Goal: Complete application form

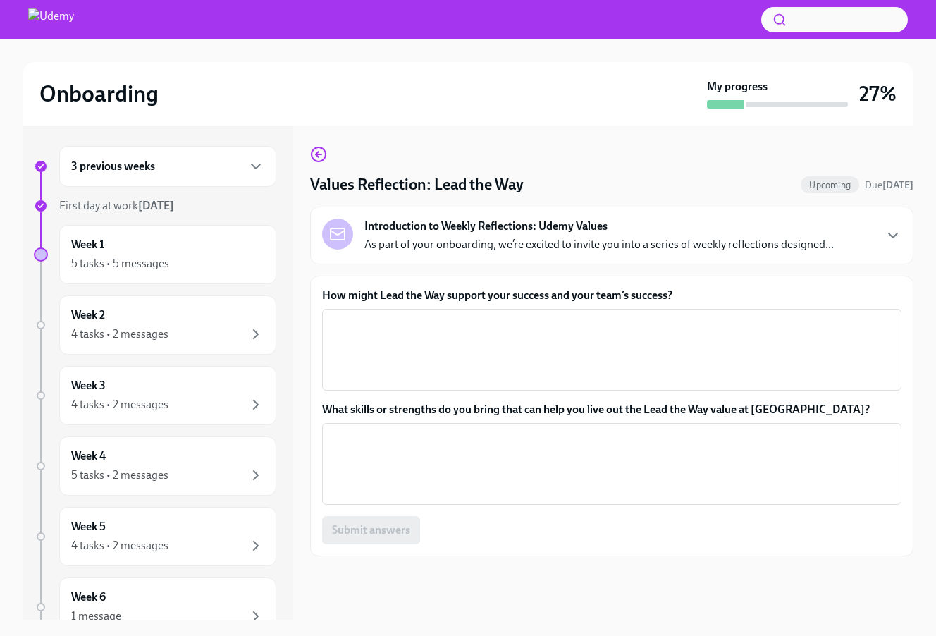
scroll to position [25, 0]
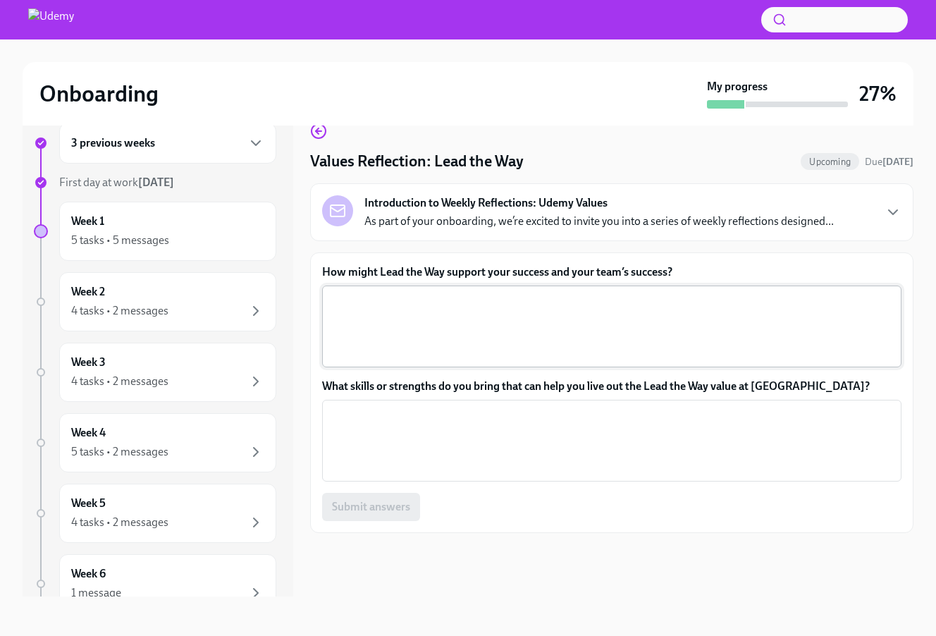
click at [474, 317] on textarea "How might Lead the Way support your success and your team’s success?" at bounding box center [612, 327] width 562 height 68
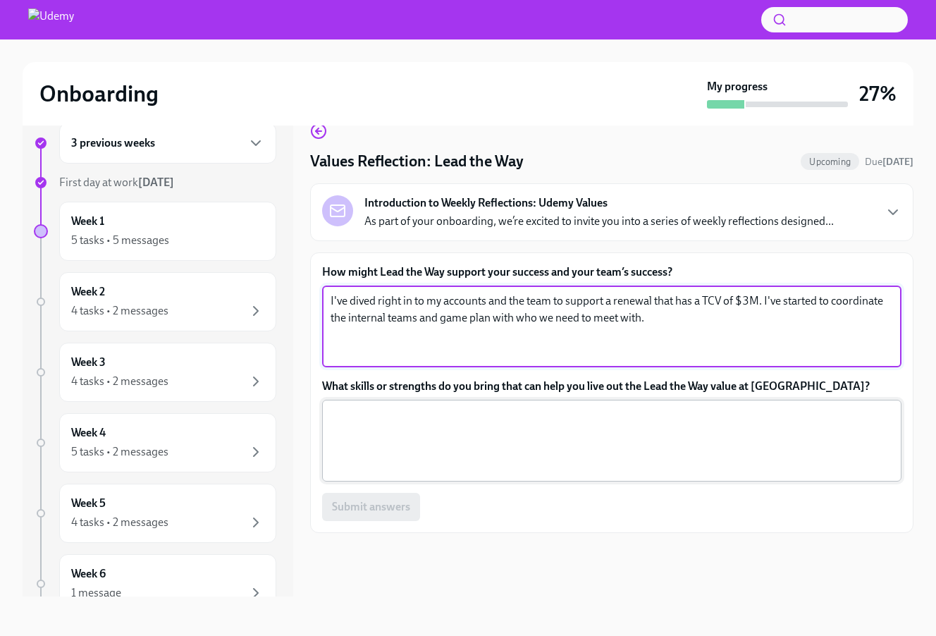
type textarea "I've dived right in to my accounts and the team to support a renewal that has a…"
click at [369, 448] on textarea "What skills or strengths do you bring that can help you live out the Lead the W…" at bounding box center [612, 441] width 562 height 68
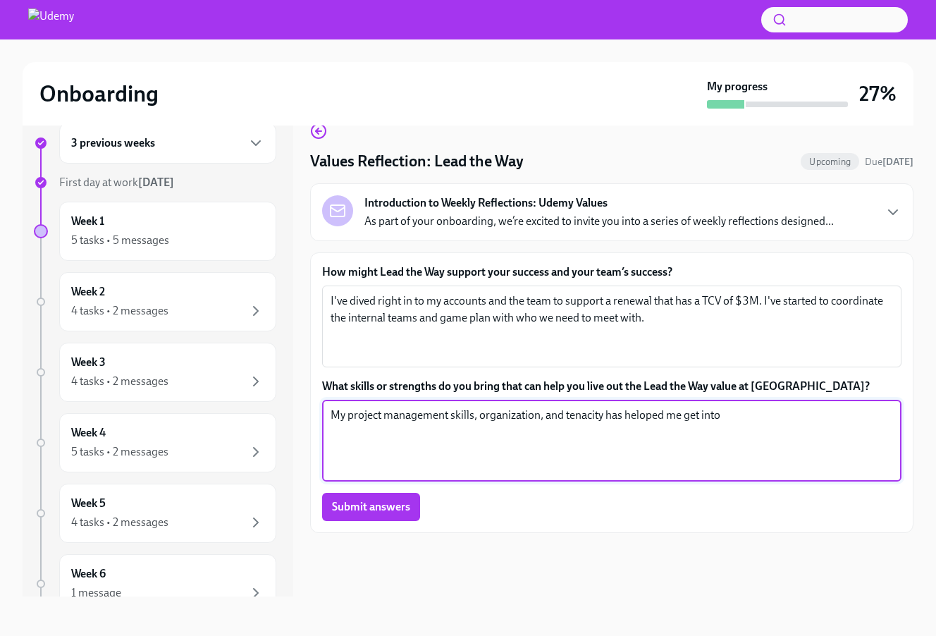
click at [645, 417] on textarea "My project management skills, organization, and tenacity has heloped me get into" at bounding box center [612, 441] width 562 height 68
click at [768, 424] on textarea "My project management skills, organization, and tenacity has helped me get into" at bounding box center [612, 441] width 562 height 68
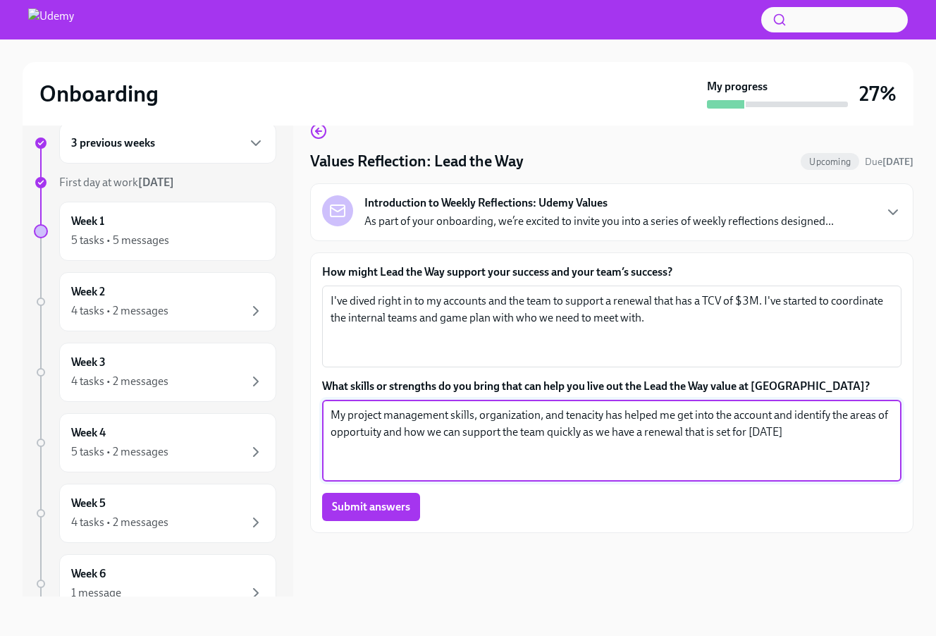
click at [367, 432] on textarea "My project management skills, organization, and tenacity has helped me get into…" at bounding box center [612, 441] width 562 height 68
type textarea "My project management skills, organization, and tenacity has helped me get into…"
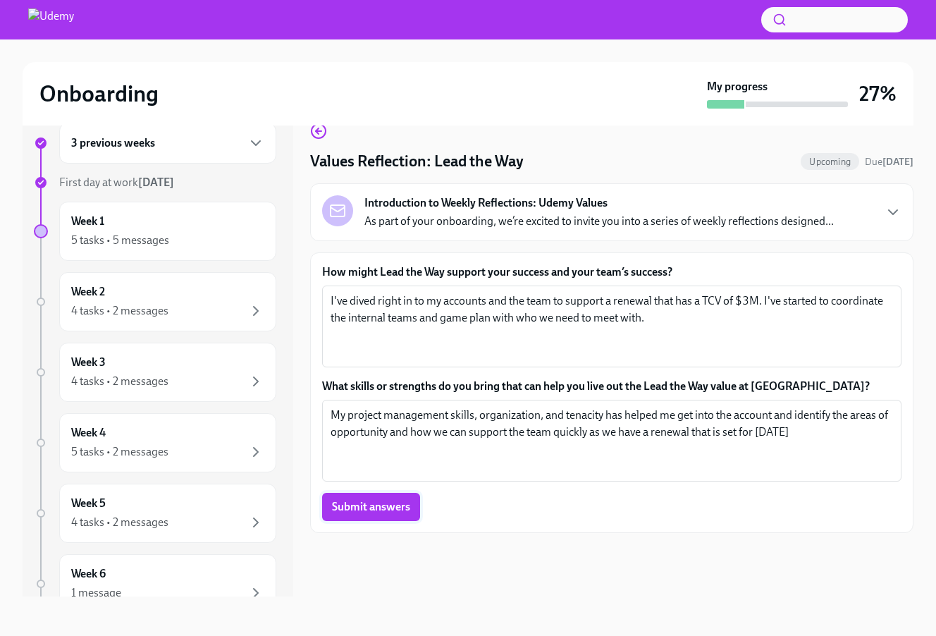
click at [380, 504] on span "Submit answers" at bounding box center [371, 507] width 78 height 14
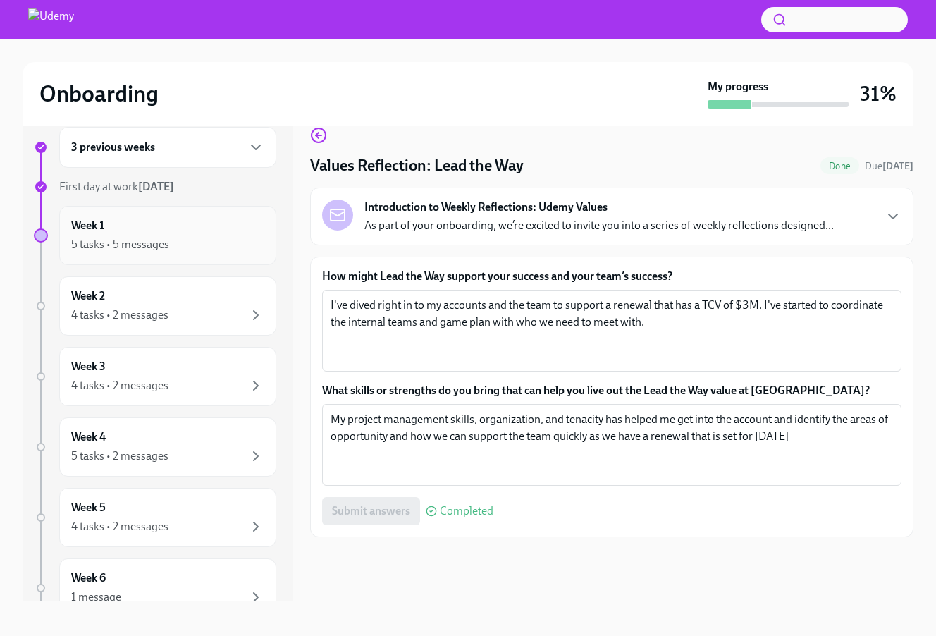
scroll to position [1, 0]
click at [144, 245] on div "5 tasks • 5 messages" at bounding box center [120, 244] width 98 height 16
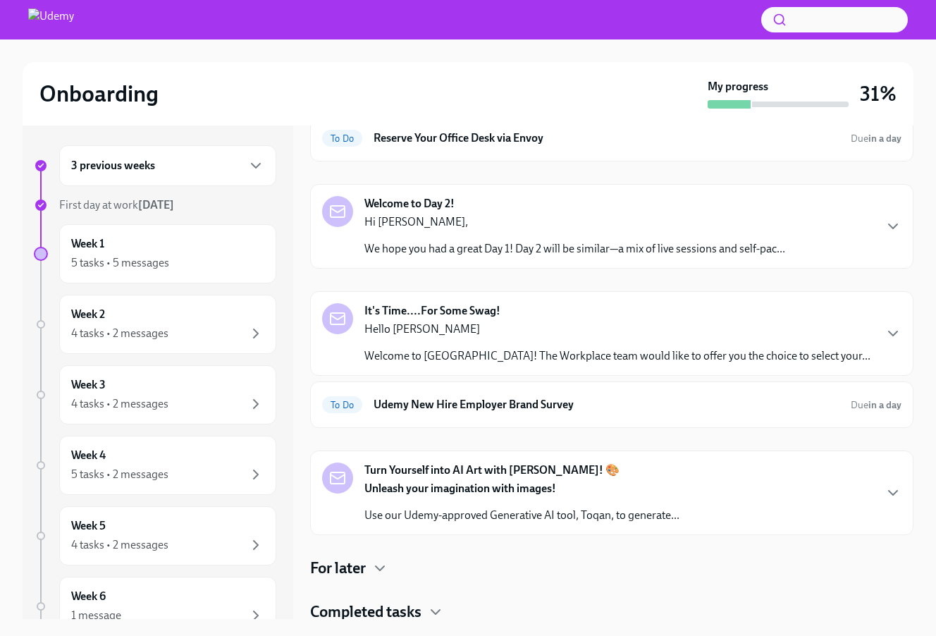
scroll to position [226, 0]
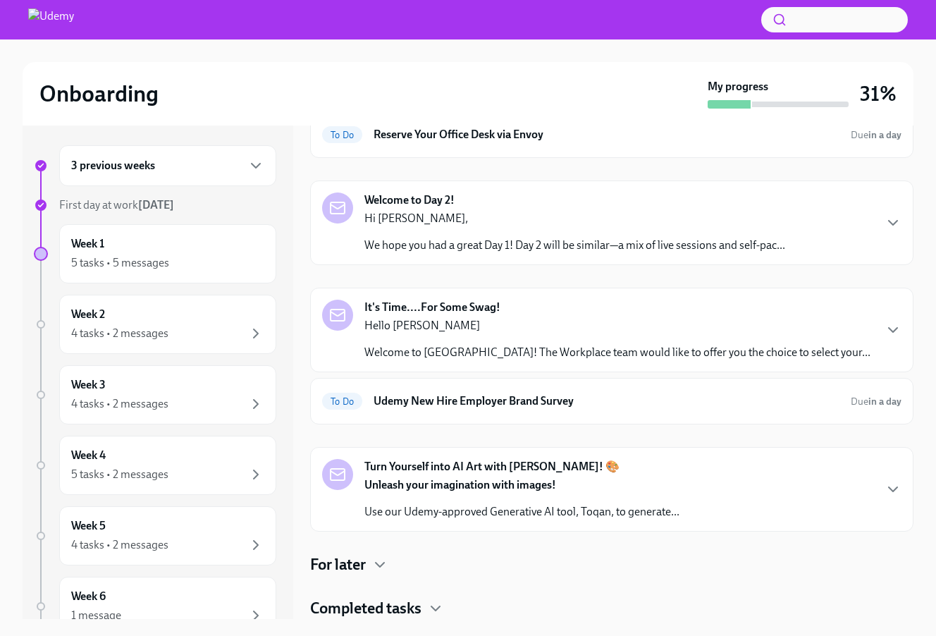
click at [369, 555] on div "For later" at bounding box center [611, 564] width 603 height 21
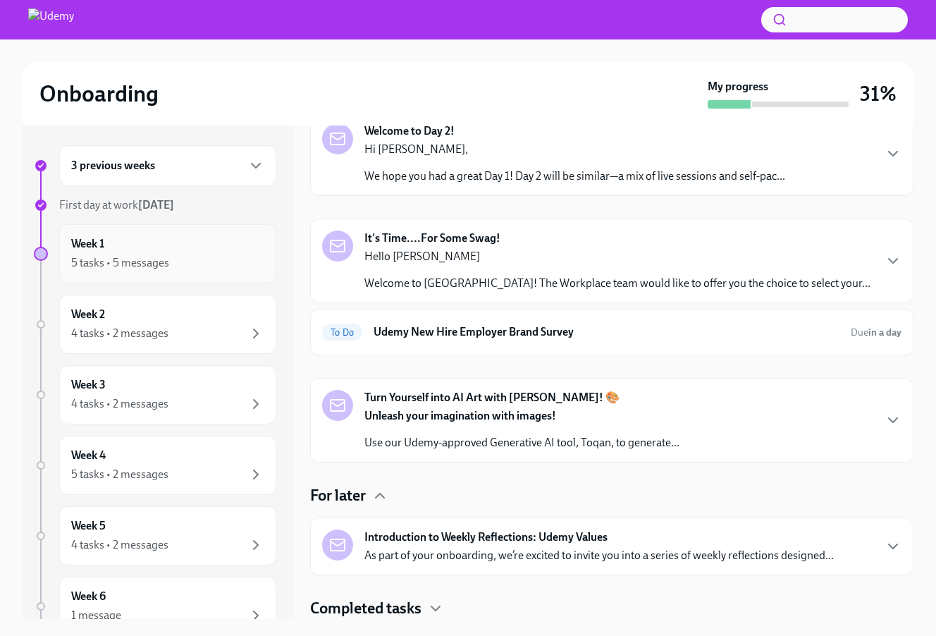
scroll to position [23, 0]
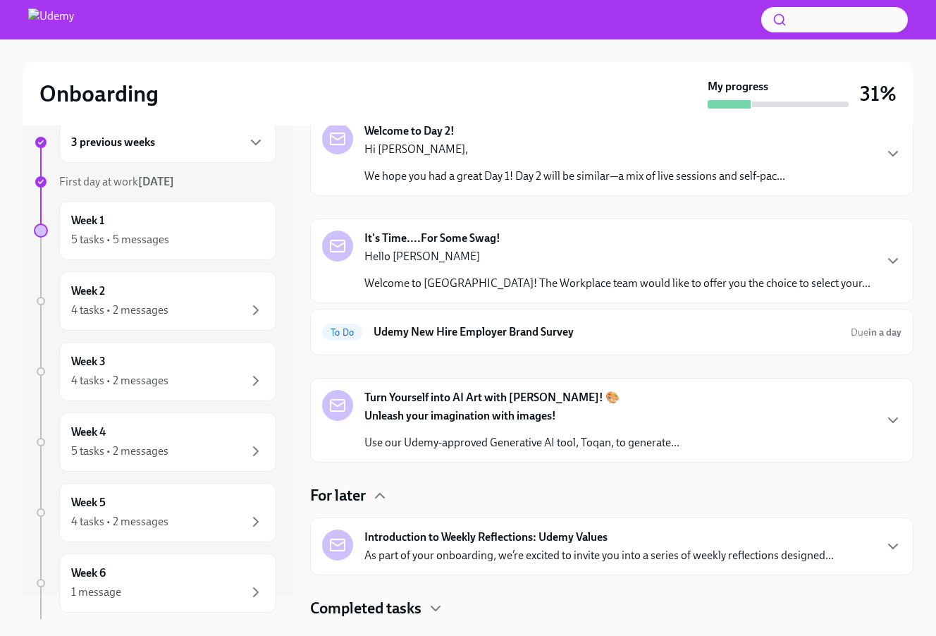
click at [483, 404] on strong "Turn Yourself into AI Art with [PERSON_NAME]! 🎨" at bounding box center [491, 398] width 255 height 16
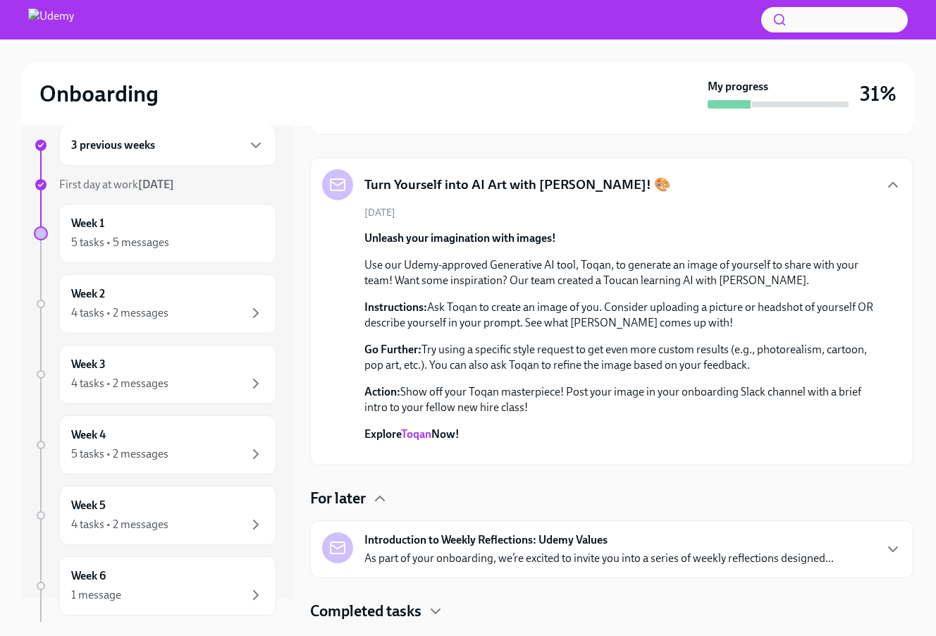
scroll to position [646, 0]
